Goal: Task Accomplishment & Management: Manage account settings

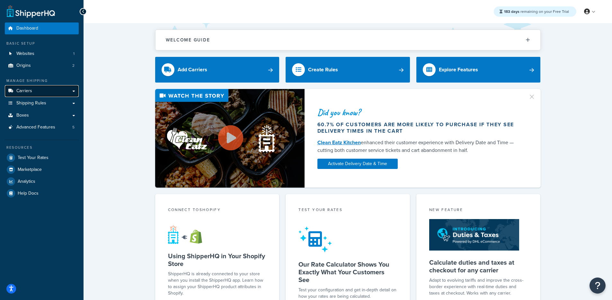
click at [37, 92] on link "Carriers" at bounding box center [42, 91] width 74 height 12
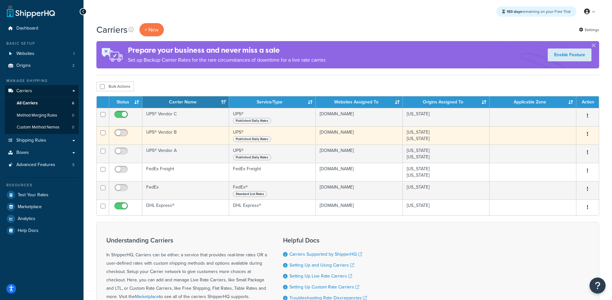
drag, startPoint x: 121, startPoint y: 132, endPoint x: 120, endPoint y: 137, distance: 5.2
click at [121, 133] on input "checkbox" at bounding box center [122, 134] width 18 height 8
checkbox input "true"
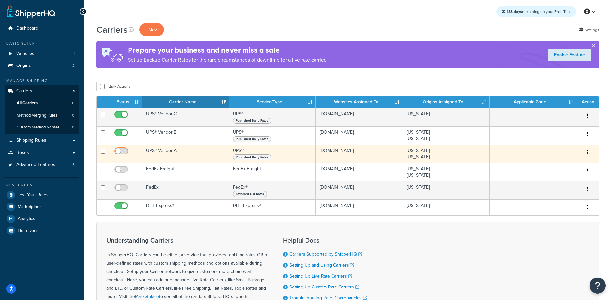
click at [122, 151] on input "checkbox" at bounding box center [122, 153] width 18 height 8
checkbox input "true"
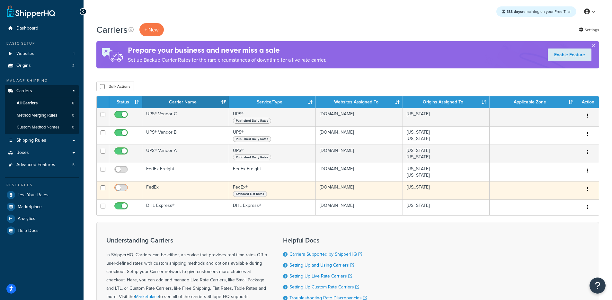
click at [121, 188] on input "checkbox" at bounding box center [122, 189] width 18 height 8
checkbox input "true"
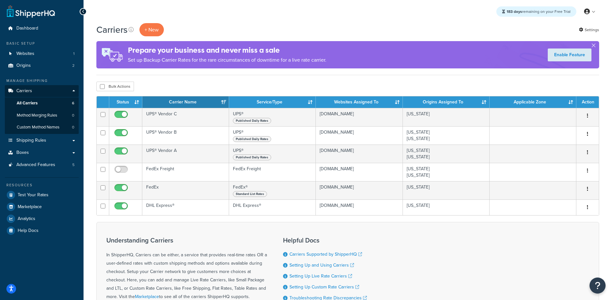
click at [272, 80] on div "Carriers + New Settings Prepare your business and never miss a sale Set up Back…" at bounding box center [348, 193] width 529 height 340
